Goal: Check status: Check status

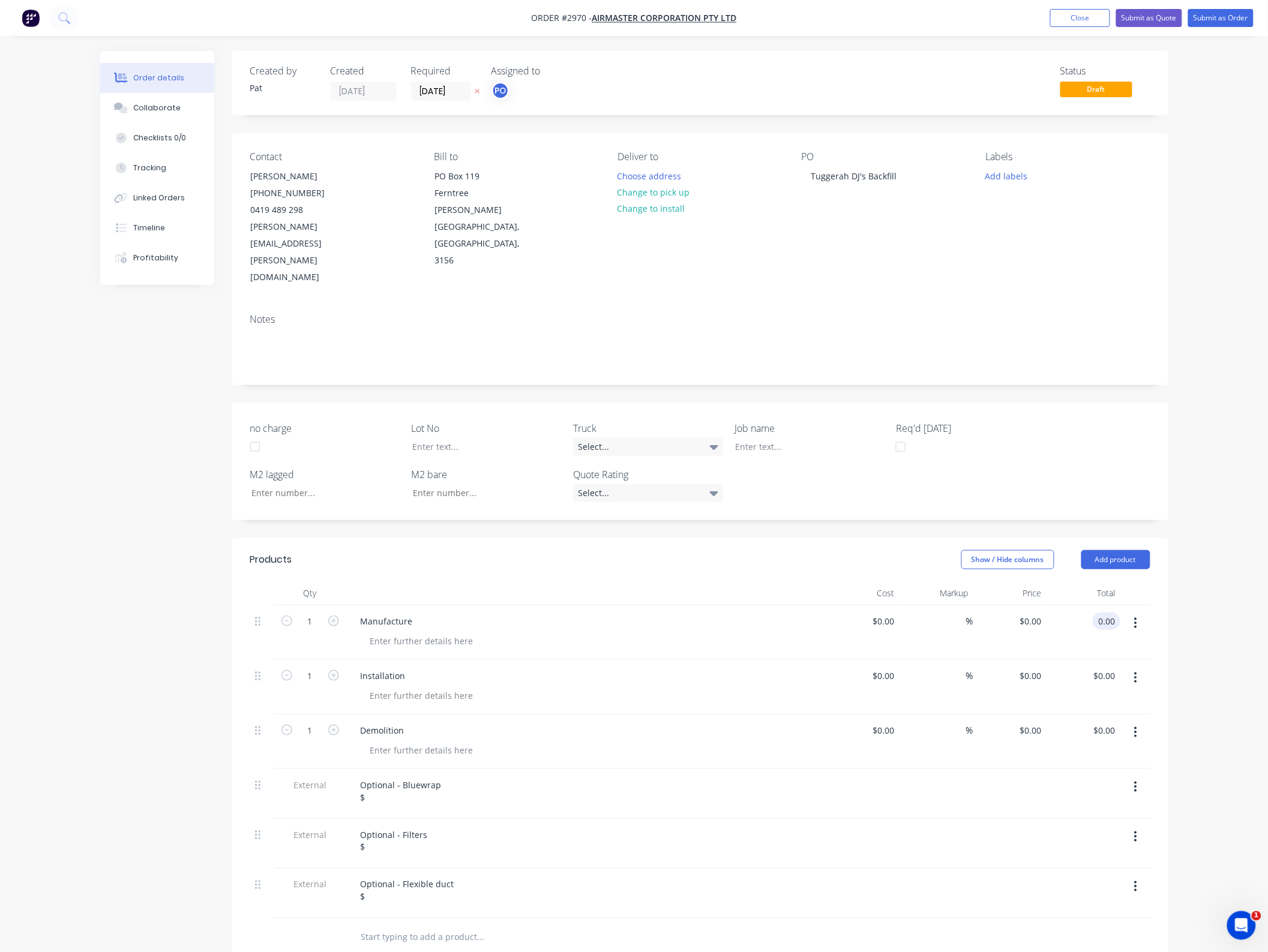
click at [1110, 612] on input "0.00" at bounding box center [1109, 621] width 23 height 17
type input "262500"
type input "$262,500.00"
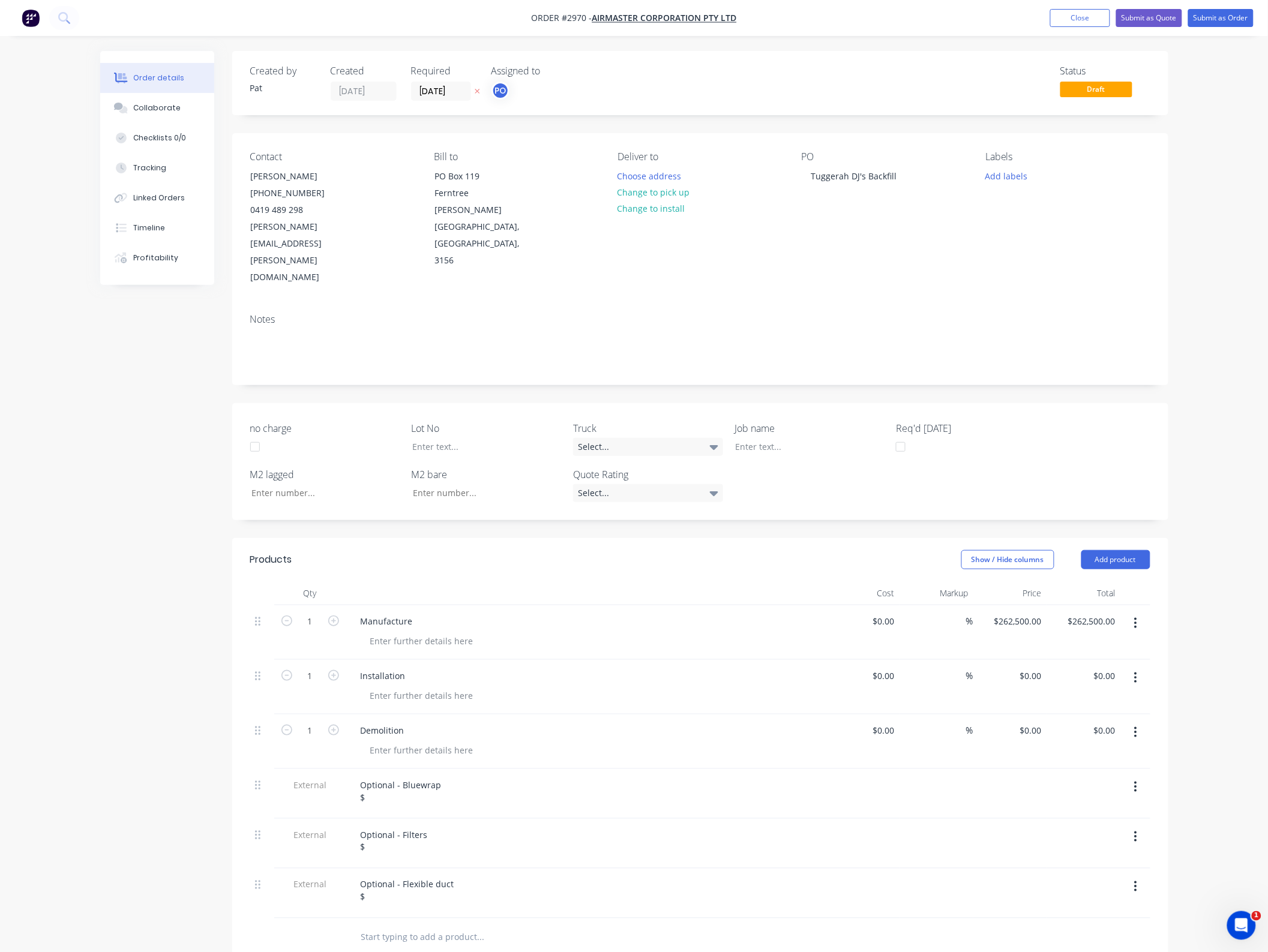
click at [1215, 554] on div "Order details Collaborate Checklists 0/0 Tracking Linked Orders Timeline Profit…" at bounding box center [634, 631] width 1268 height 1264
click at [414, 742] on div at bounding box center [422, 750] width 123 height 17
click at [413, 776] on div "Optional - Bluewrap $" at bounding box center [401, 791] width 100 height 30
click at [405, 776] on div "Optional - Bluewrap $" at bounding box center [401, 791] width 100 height 30
click at [1138, 826] on button "button" at bounding box center [1136, 837] width 28 height 21
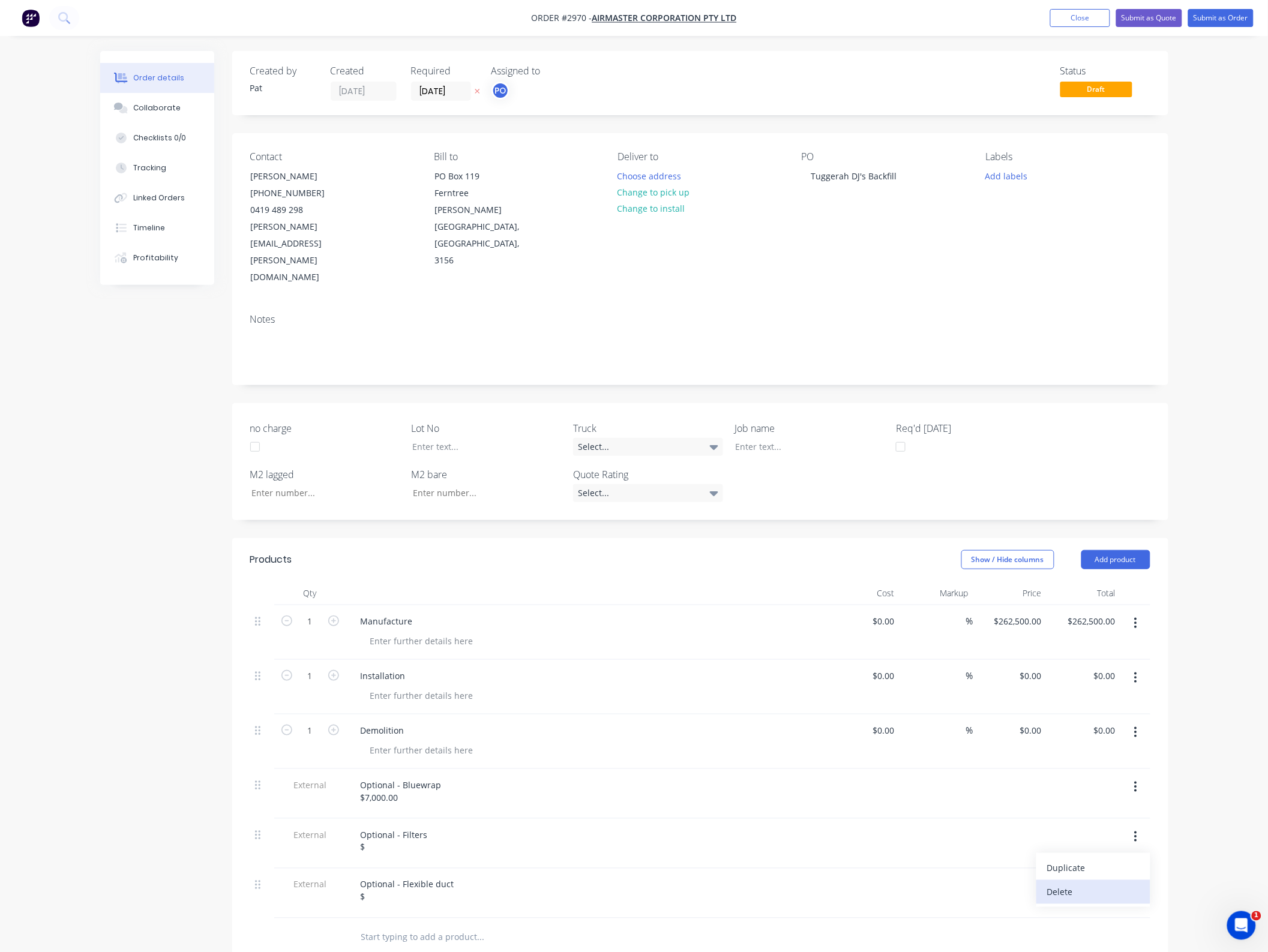
click at [1107, 884] on div "Delete" at bounding box center [1093, 892] width 92 height 17
click at [1136, 831] on icon "button" at bounding box center [1136, 836] width 2 height 11
click at [1112, 884] on div "Delete" at bounding box center [1093, 892] width 92 height 17
click at [1099, 25] on button "Close" at bounding box center [1080, 18] width 60 height 18
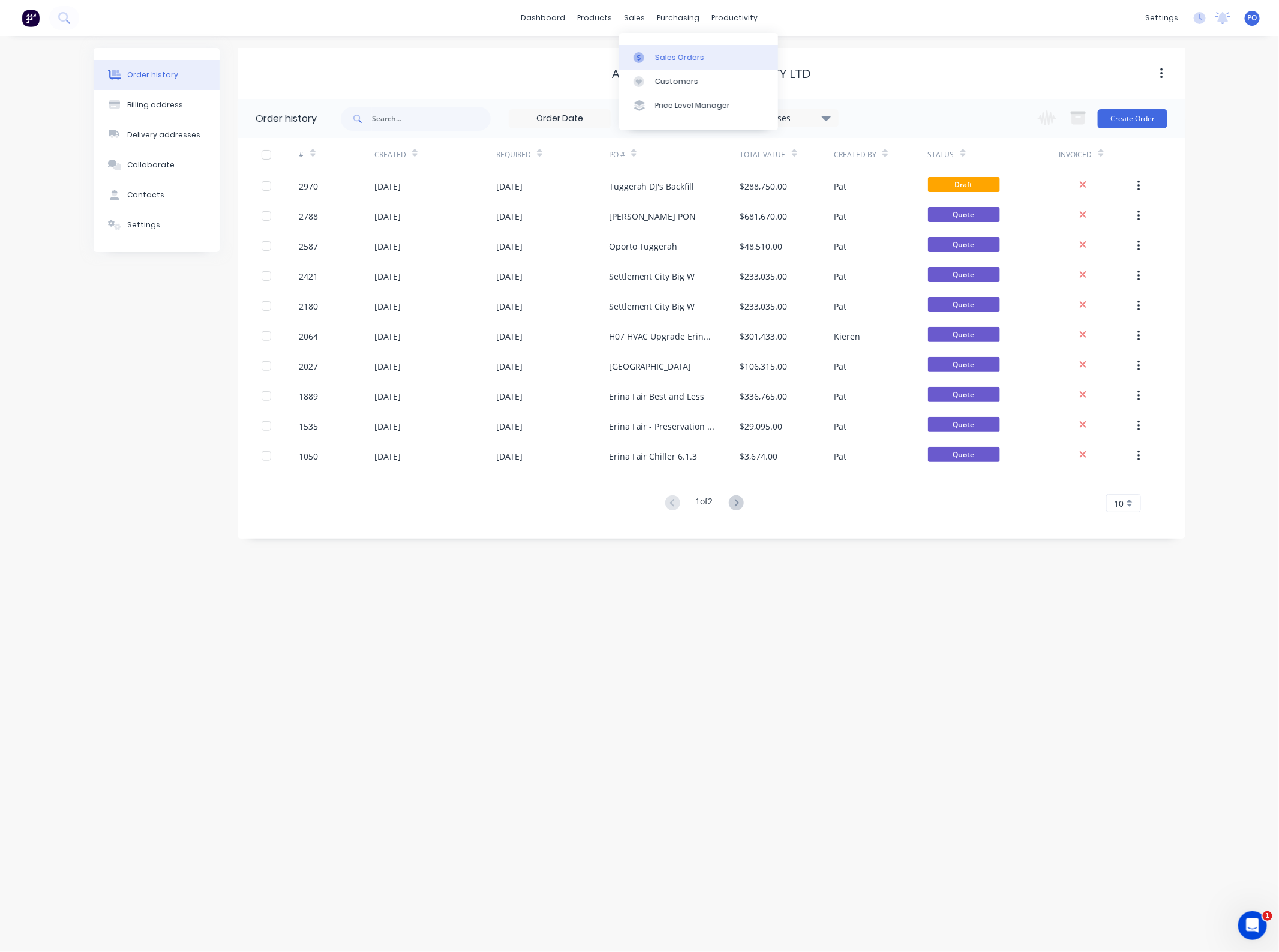
click at [649, 52] on div at bounding box center [643, 57] width 18 height 11
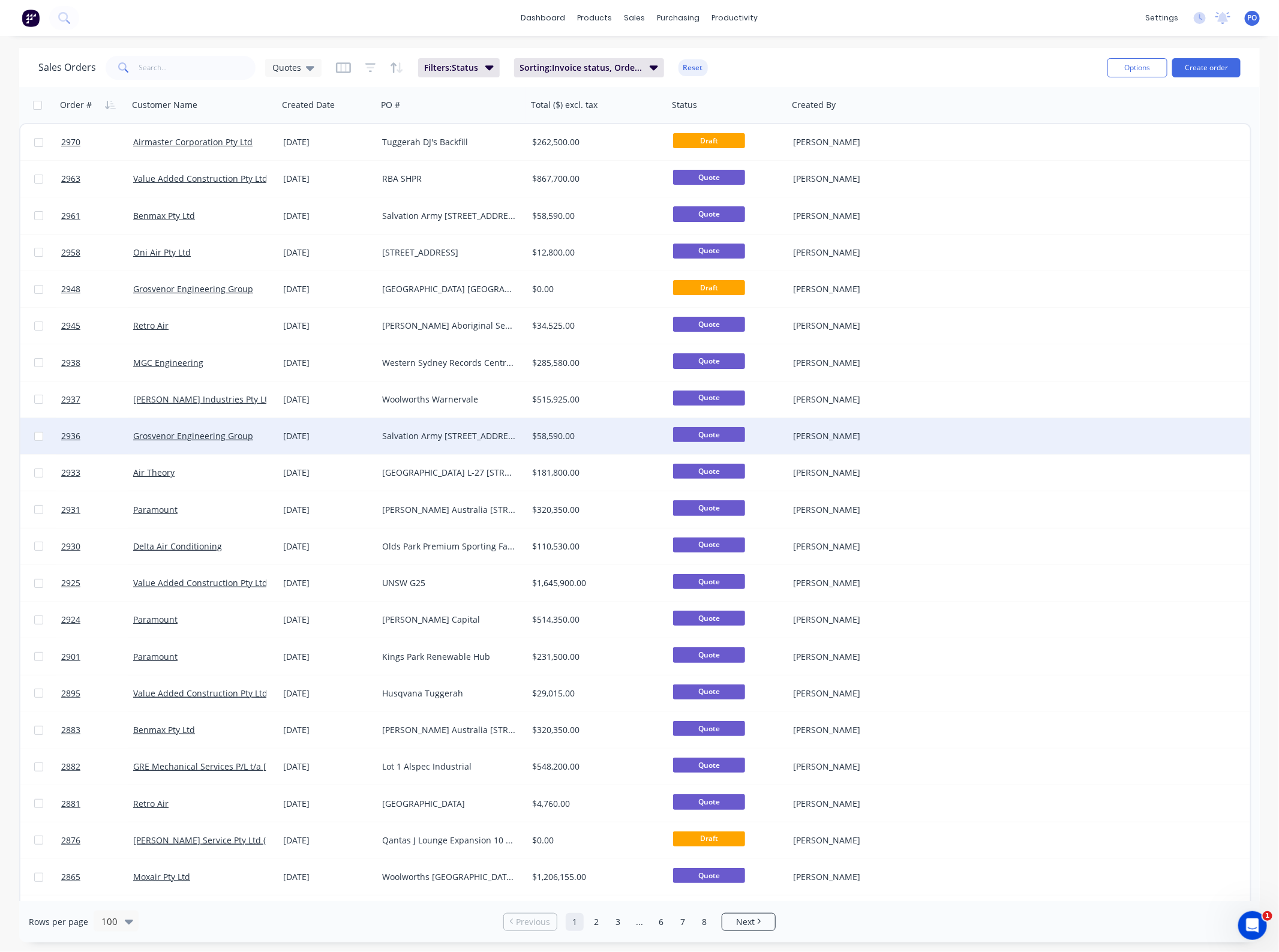
click at [441, 441] on div "Salvation Army [STREET_ADDRESS]" at bounding box center [449, 436] width 133 height 12
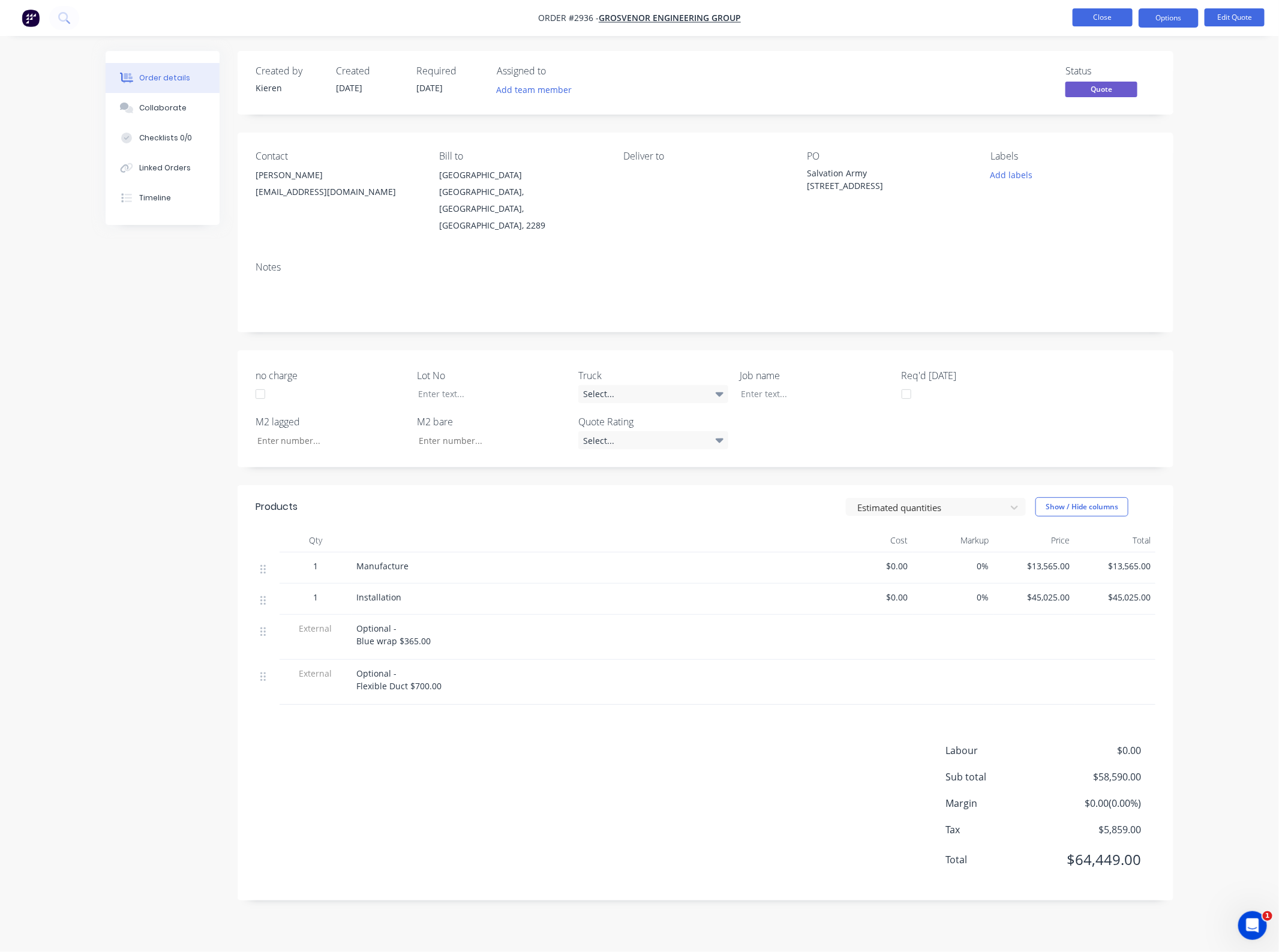
click at [1086, 16] on button "Close" at bounding box center [1102, 17] width 60 height 18
